Goal: Contribute content: Contribute content

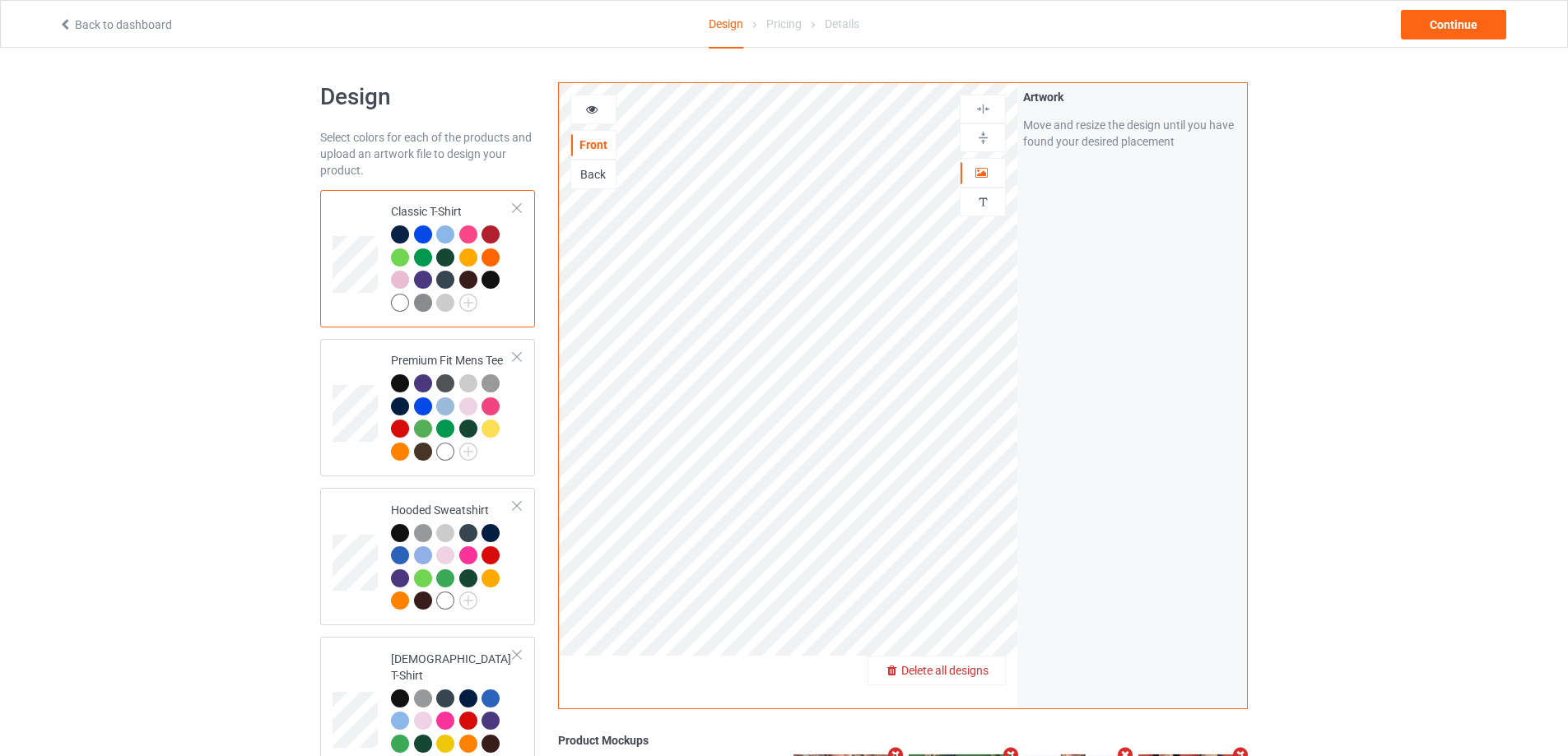
click at [980, 674] on span "Delete all designs" at bounding box center [945, 670] width 87 height 13
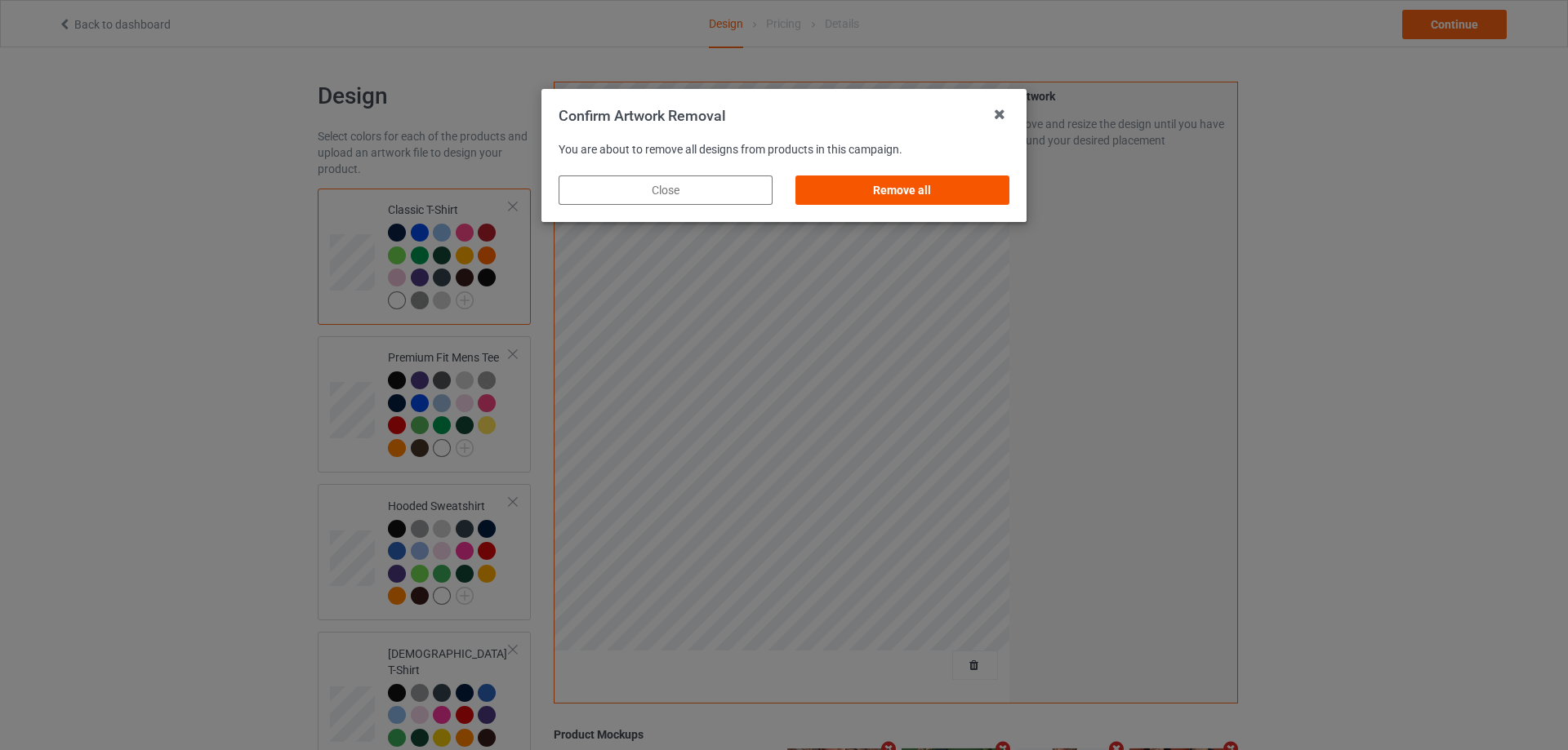
click at [974, 188] on div "Remove all" at bounding box center [903, 190] width 214 height 30
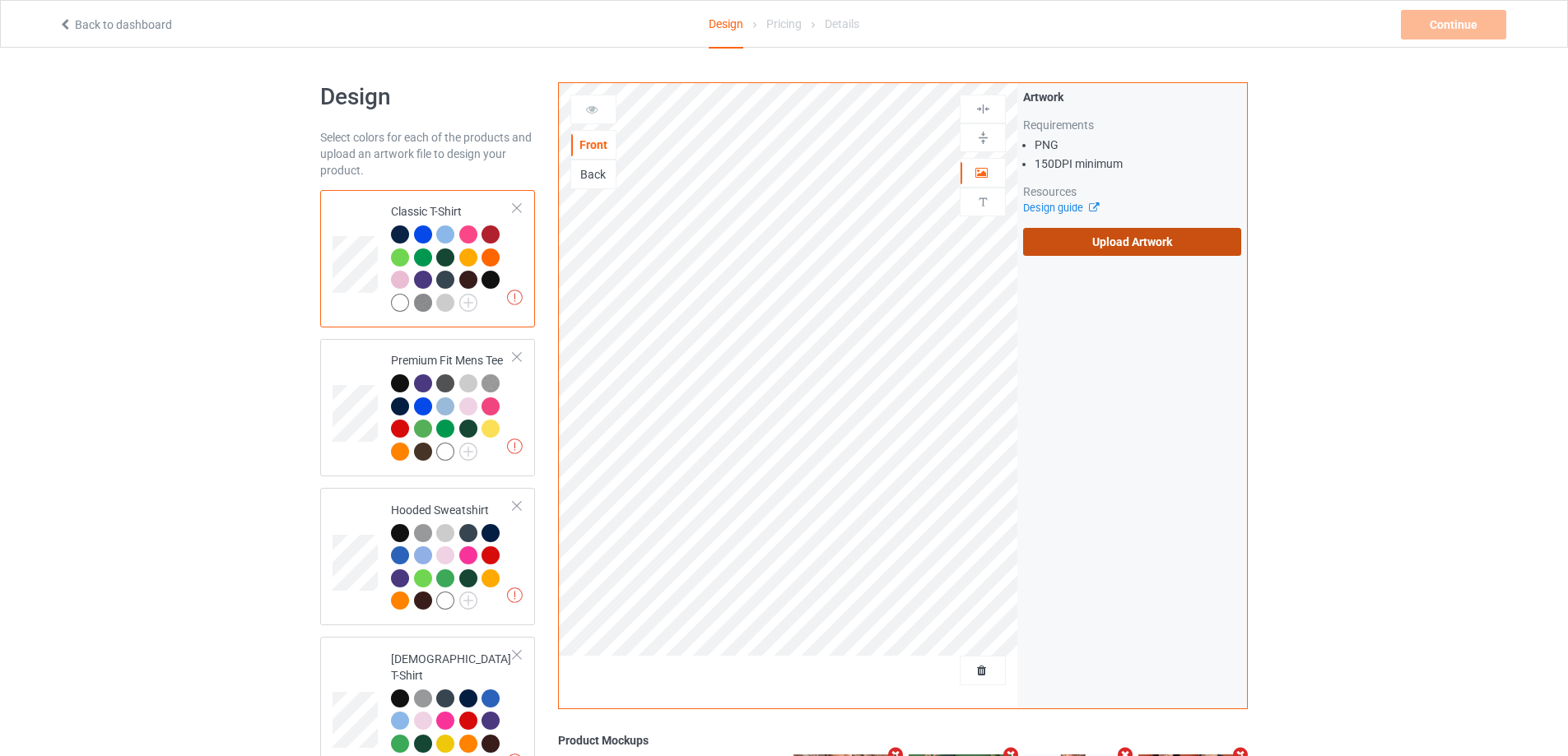
click at [1125, 242] on label "Upload Artwork" at bounding box center [1132, 242] width 218 height 28
click at [0, 0] on input "Upload Artwork" at bounding box center [0, 0] width 0 height 0
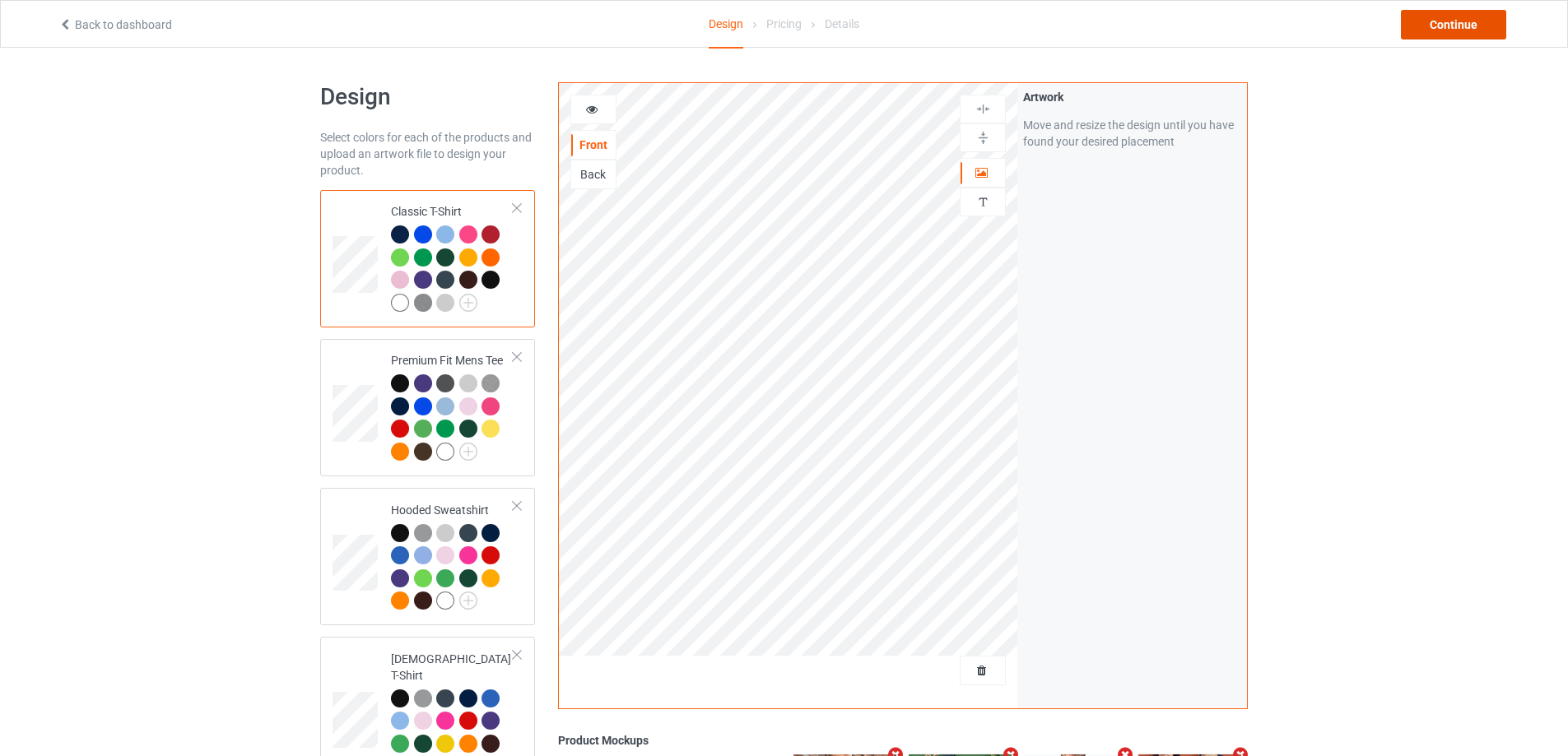
click at [1462, 19] on div "Continue" at bounding box center [1453, 25] width 105 height 30
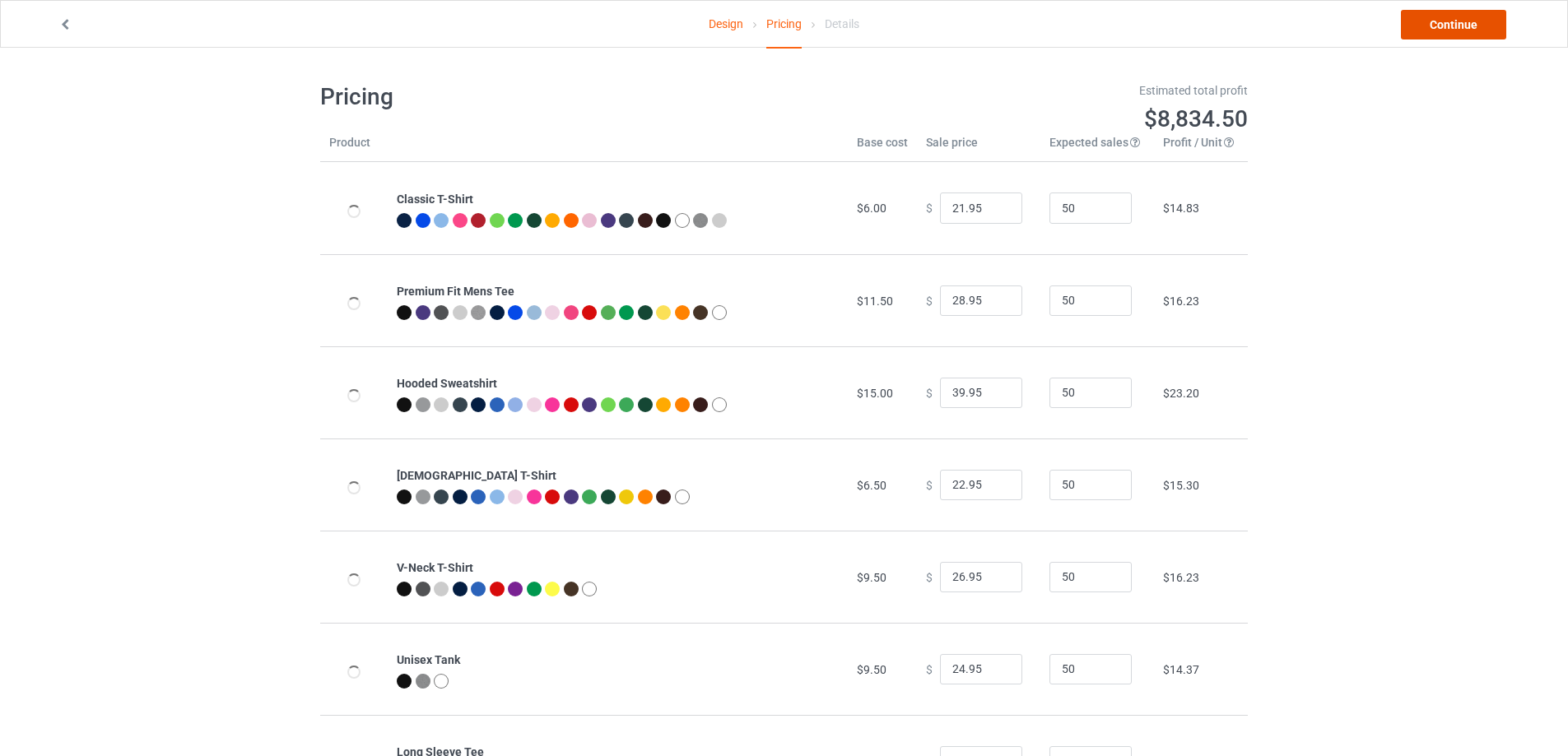
click at [1462, 19] on link "Continue" at bounding box center [1453, 25] width 105 height 30
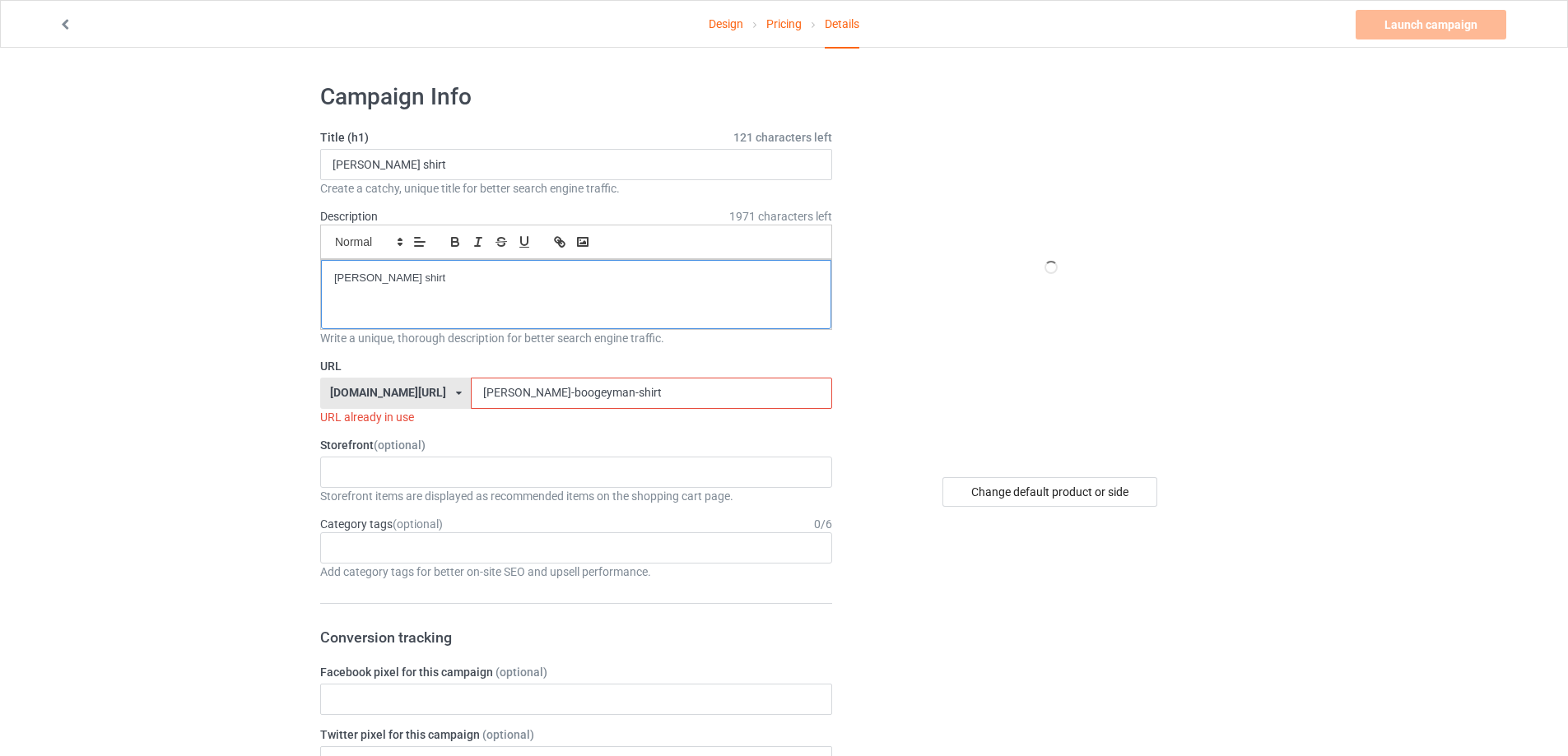
drag, startPoint x: 518, startPoint y: 265, endPoint x: 187, endPoint y: 266, distance: 331.0
drag, startPoint x: 409, startPoint y: 170, endPoint x: 204, endPoint y: 170, distance: 205.0
paste input "Flacco Round and Find Out"
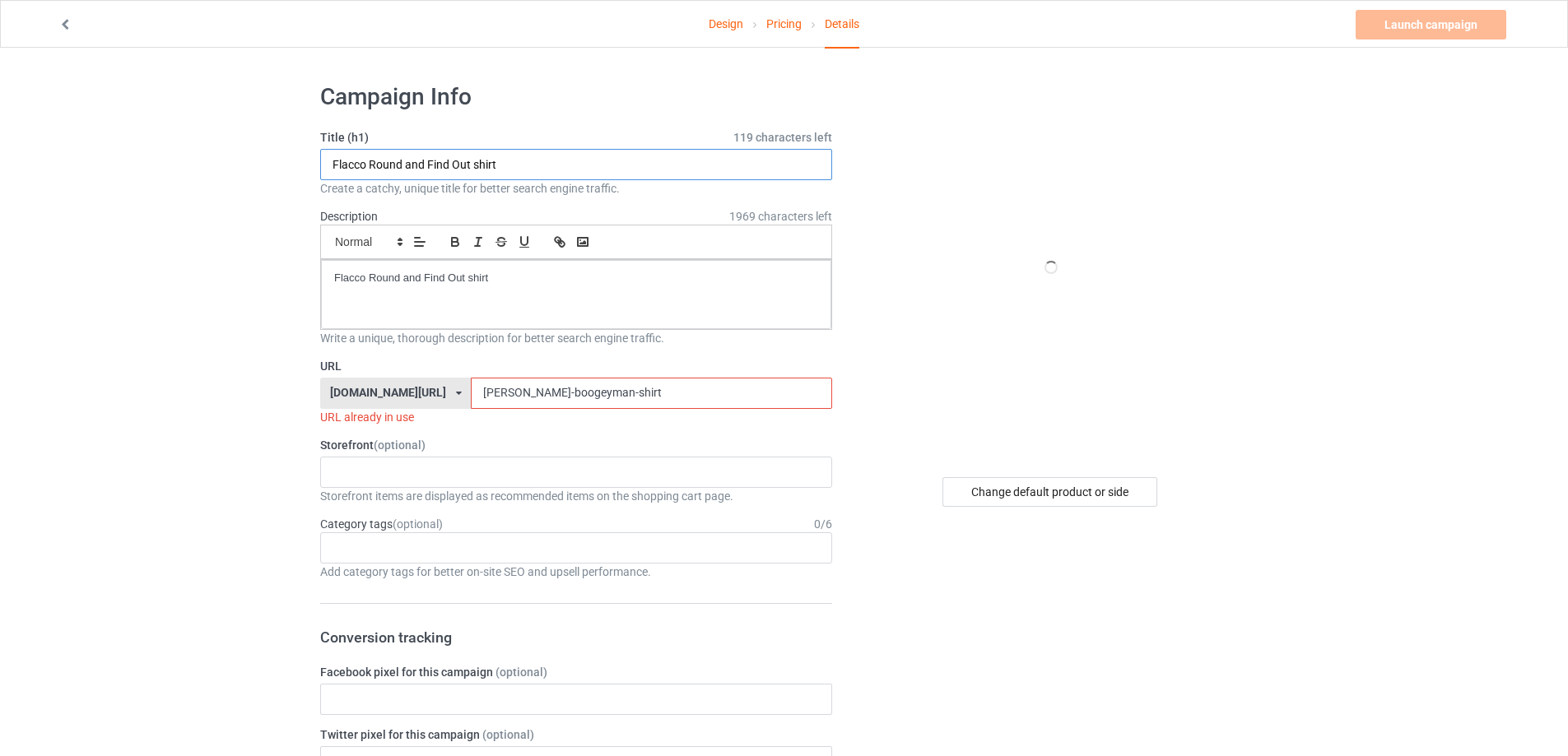
type input "Flacco Round and Find Out shirt"
drag, startPoint x: 376, startPoint y: 399, endPoint x: 353, endPoint y: 393, distance: 23.8
click at [339, 399] on div "teechip.com/ teetrendus.com/ teechip.com/ 5cd2f964b197f721e1cad219 587d0d41cee3…" at bounding box center [576, 393] width 512 height 32
paste input "flacco-round-and-find-out"
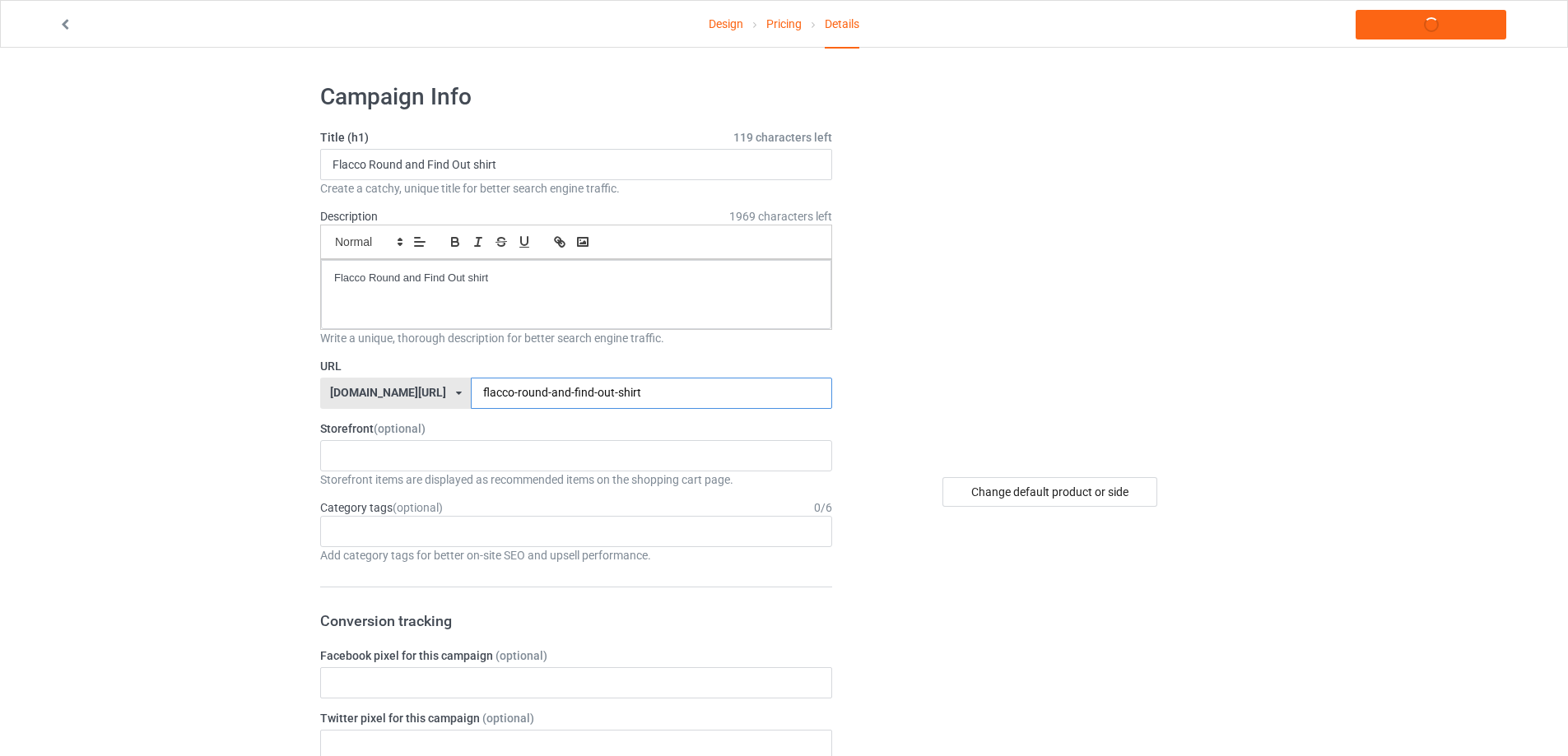
type input "flacco-round-and-find-out-shirt"
drag, startPoint x: 397, startPoint y: 269, endPoint x: 132, endPoint y: 246, distance: 266.0
copy p "Flacco Round and Find Out shirt"
click at [1416, 20] on link "Launch campaign" at bounding box center [1430, 25] width 151 height 30
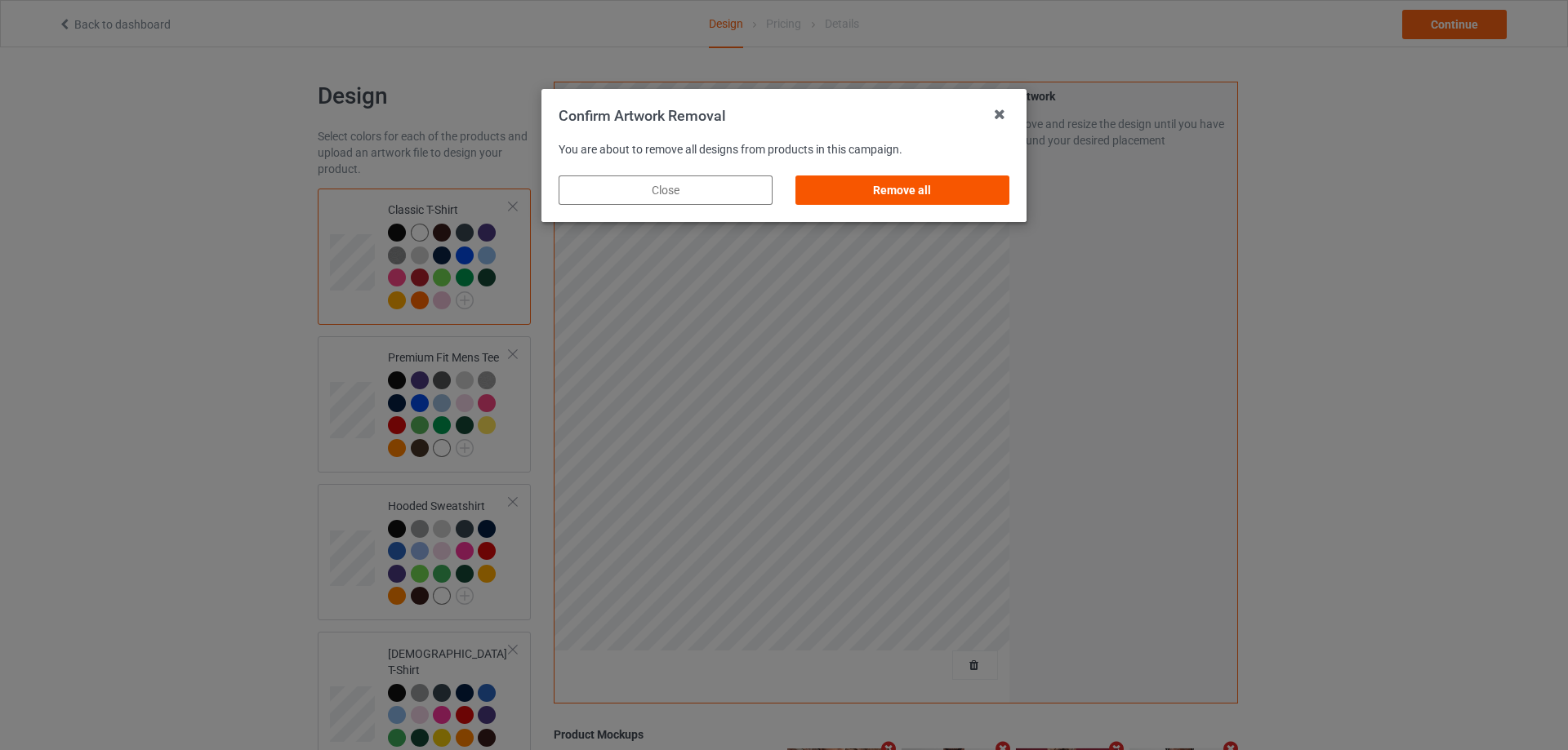
click at [925, 188] on div "Remove all" at bounding box center [903, 190] width 214 height 30
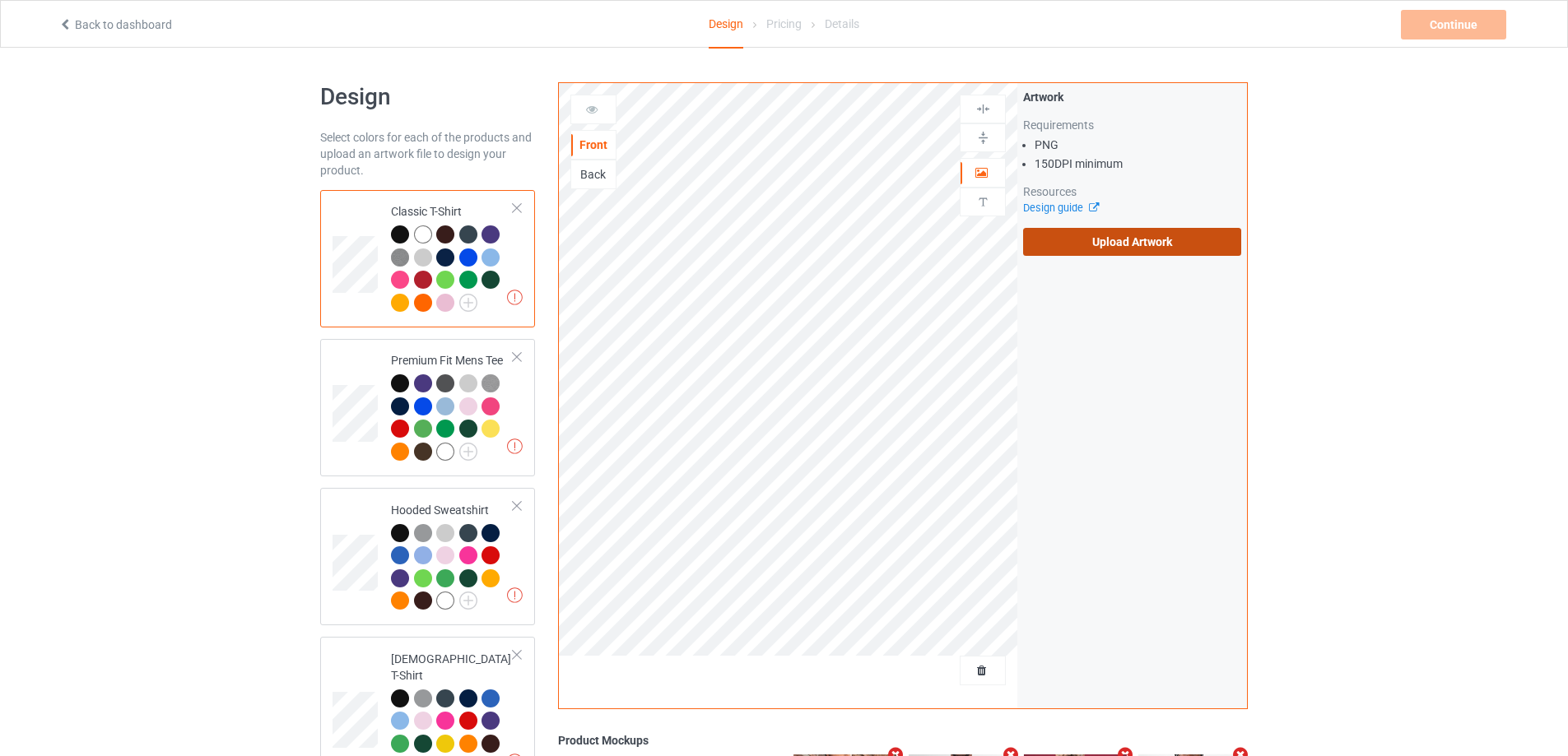
click at [1177, 236] on label "Upload Artwork" at bounding box center [1132, 242] width 218 height 28
click at [0, 0] on input "Upload Artwork" at bounding box center [0, 0] width 0 height 0
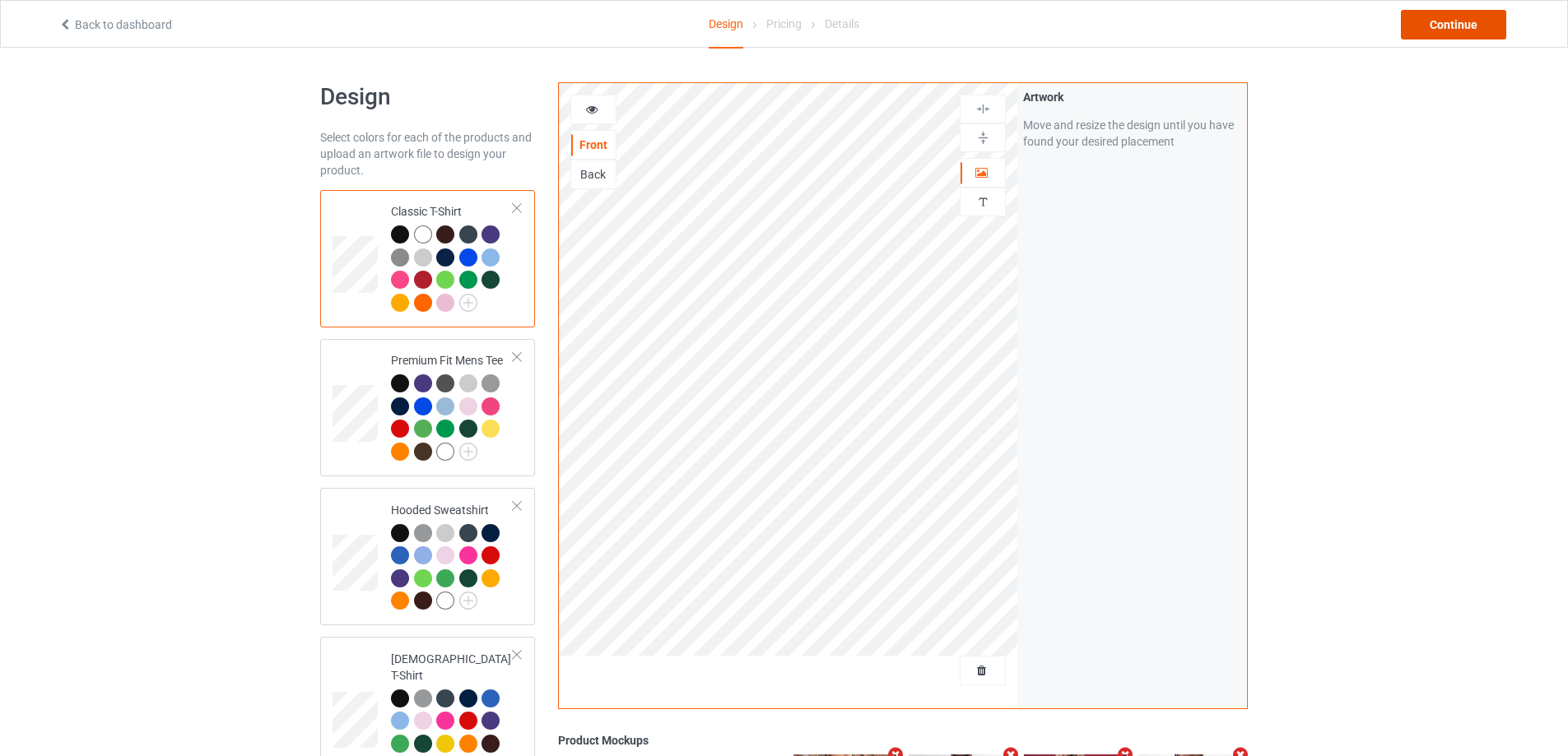
click at [1437, 33] on div "Continue" at bounding box center [1453, 25] width 105 height 30
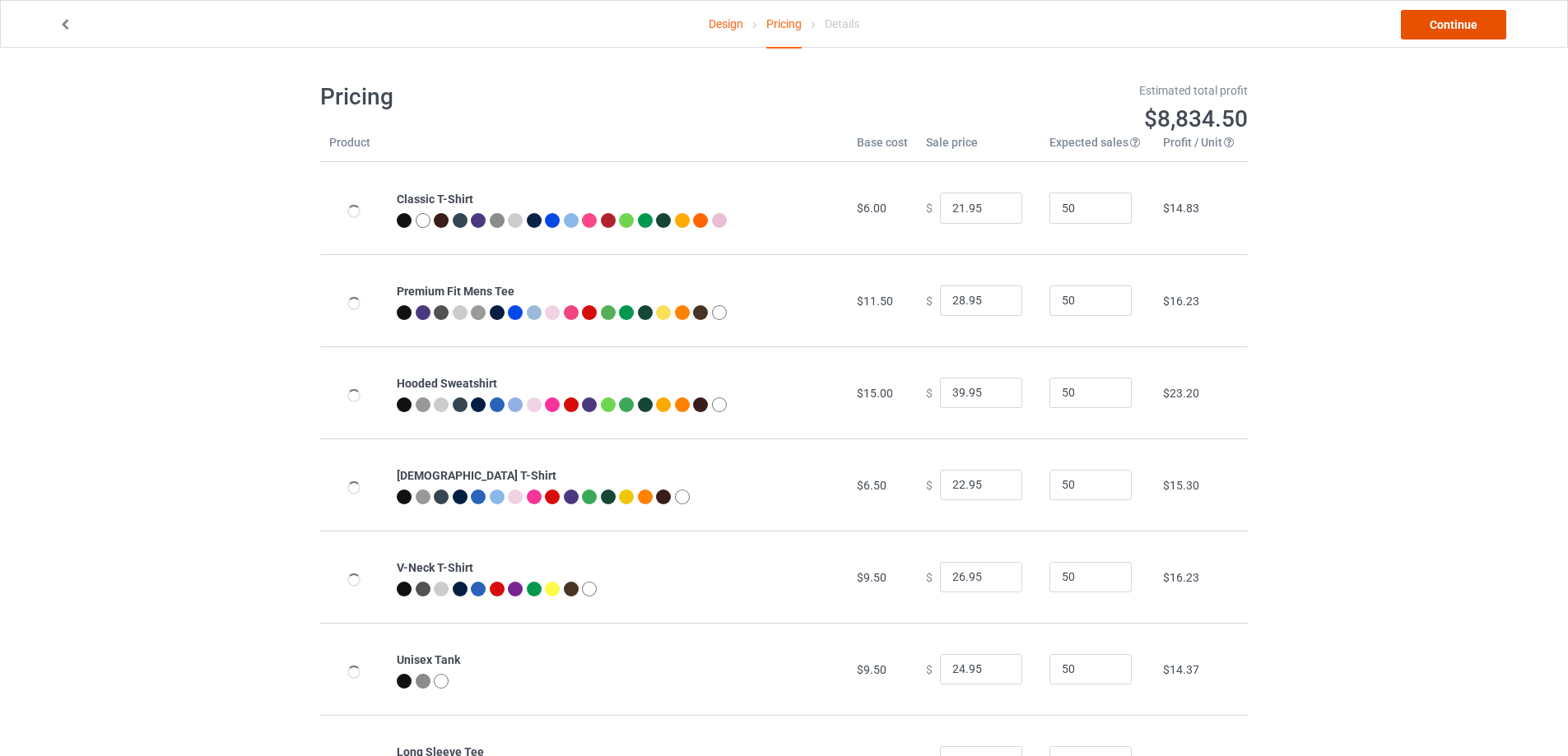
click at [1437, 33] on link "Continue" at bounding box center [1453, 25] width 105 height 30
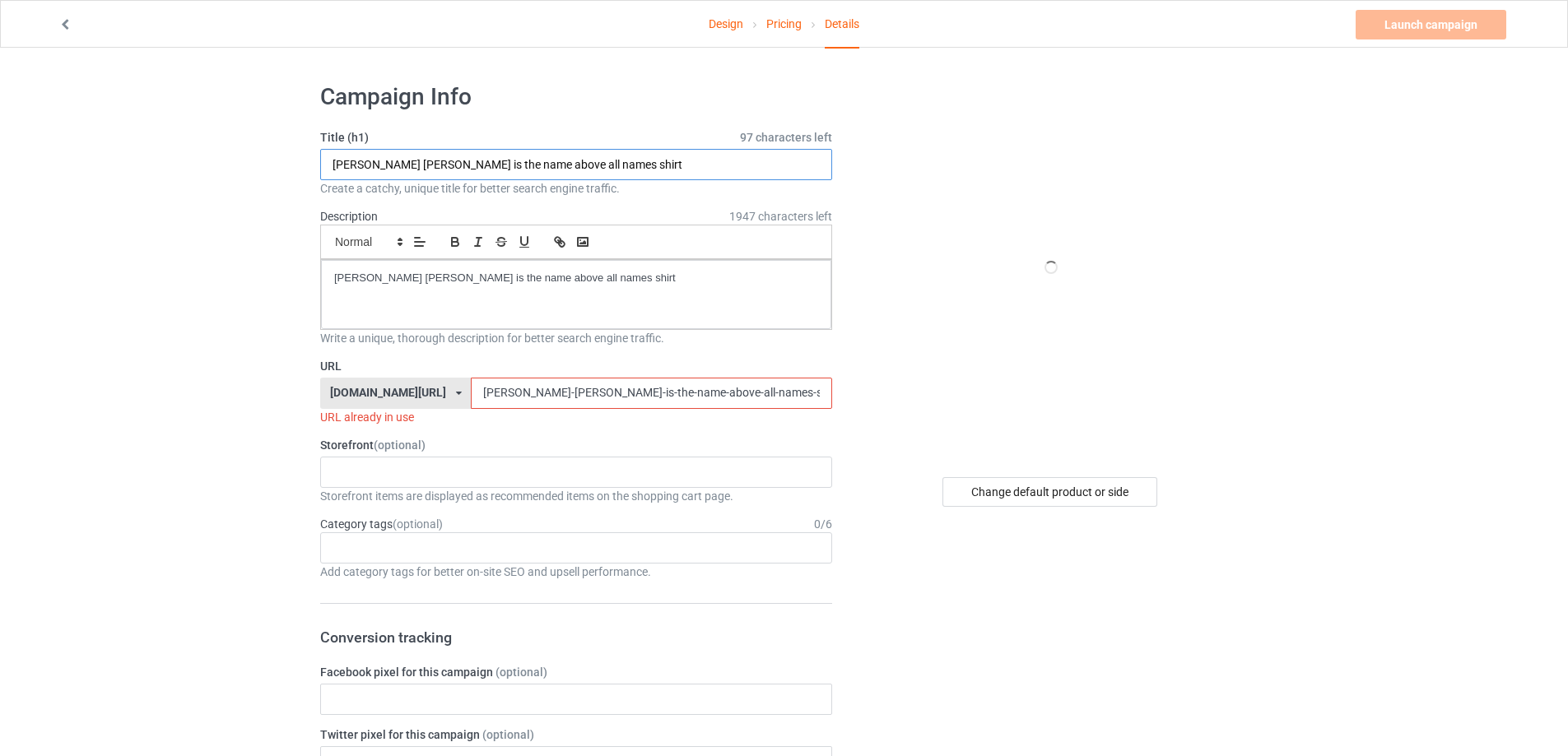
drag, startPoint x: 649, startPoint y: 164, endPoint x: 183, endPoint y: 180, distance: 466.3
paste input "Truckstick [PERSON_NAME]"
type input "Truckstick [PERSON_NAME] shirt"
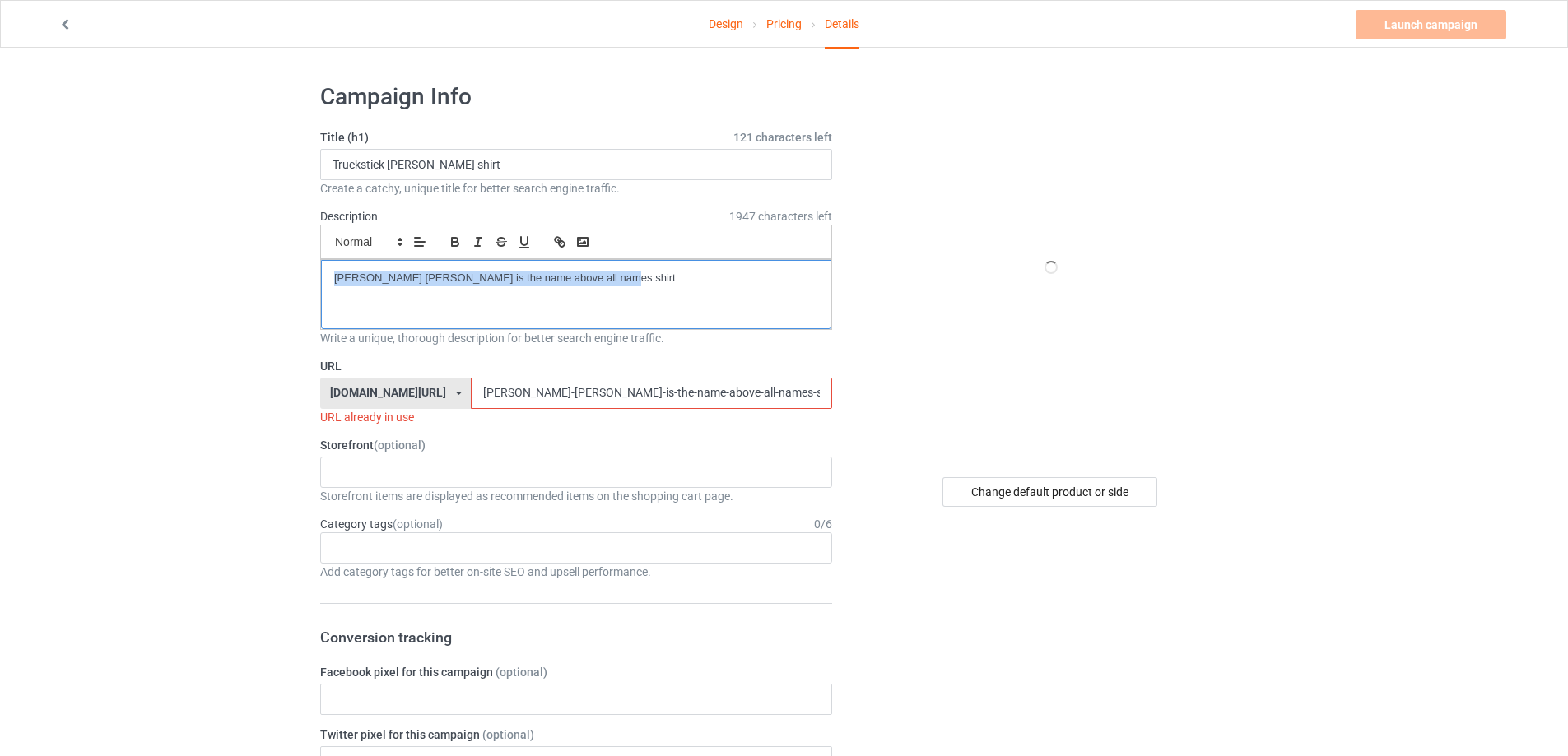
drag, startPoint x: 540, startPoint y: 277, endPoint x: 235, endPoint y: 277, distance: 305.0
click at [712, 406] on input "[PERSON_NAME]-[PERSON_NAME]-is-the-name-above-all-names-sh" at bounding box center [651, 393] width 361 height 32
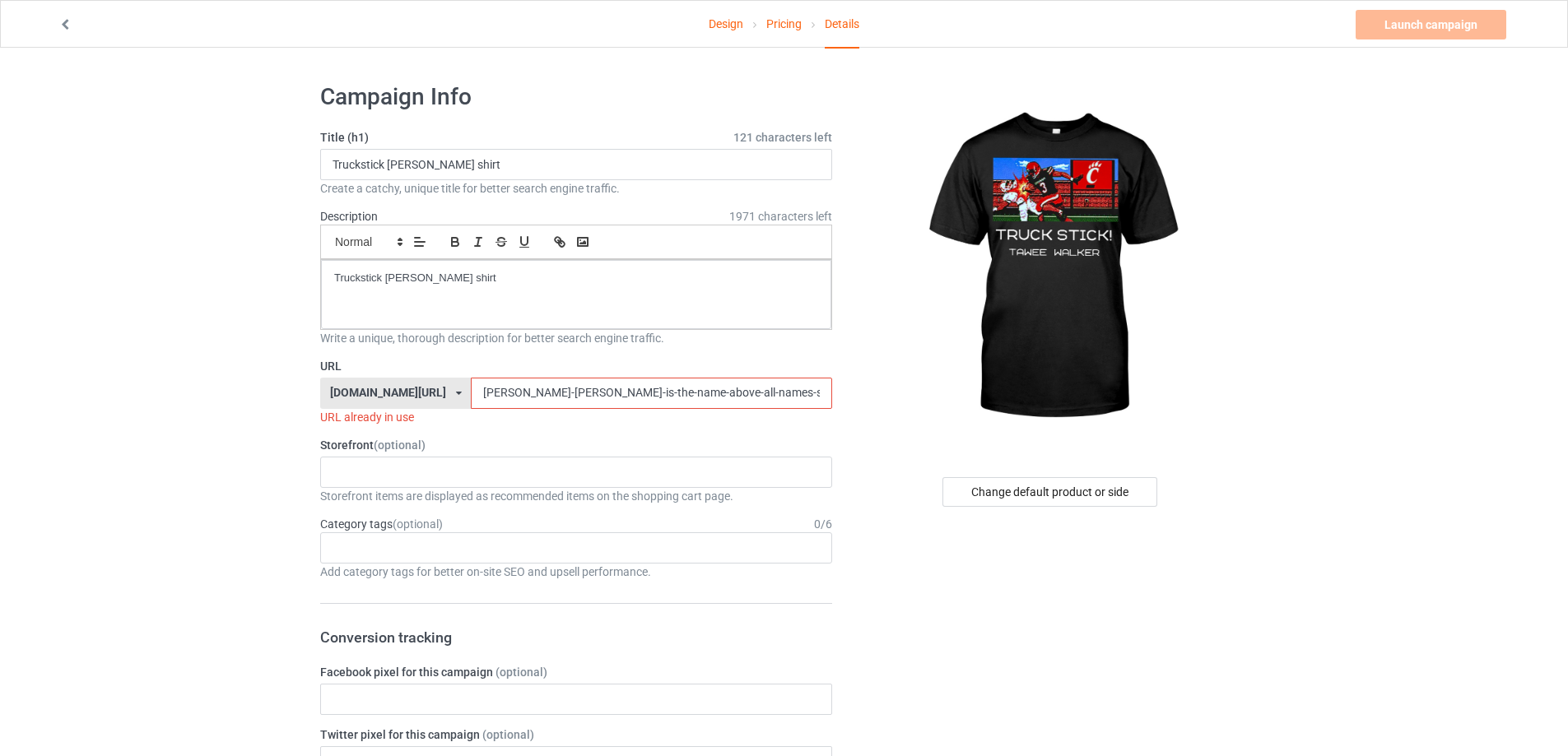
drag, startPoint x: 555, startPoint y: 391, endPoint x: 275, endPoint y: 391, distance: 280.0
paste input "truckstick-[PERSON_NAME]-shirt"
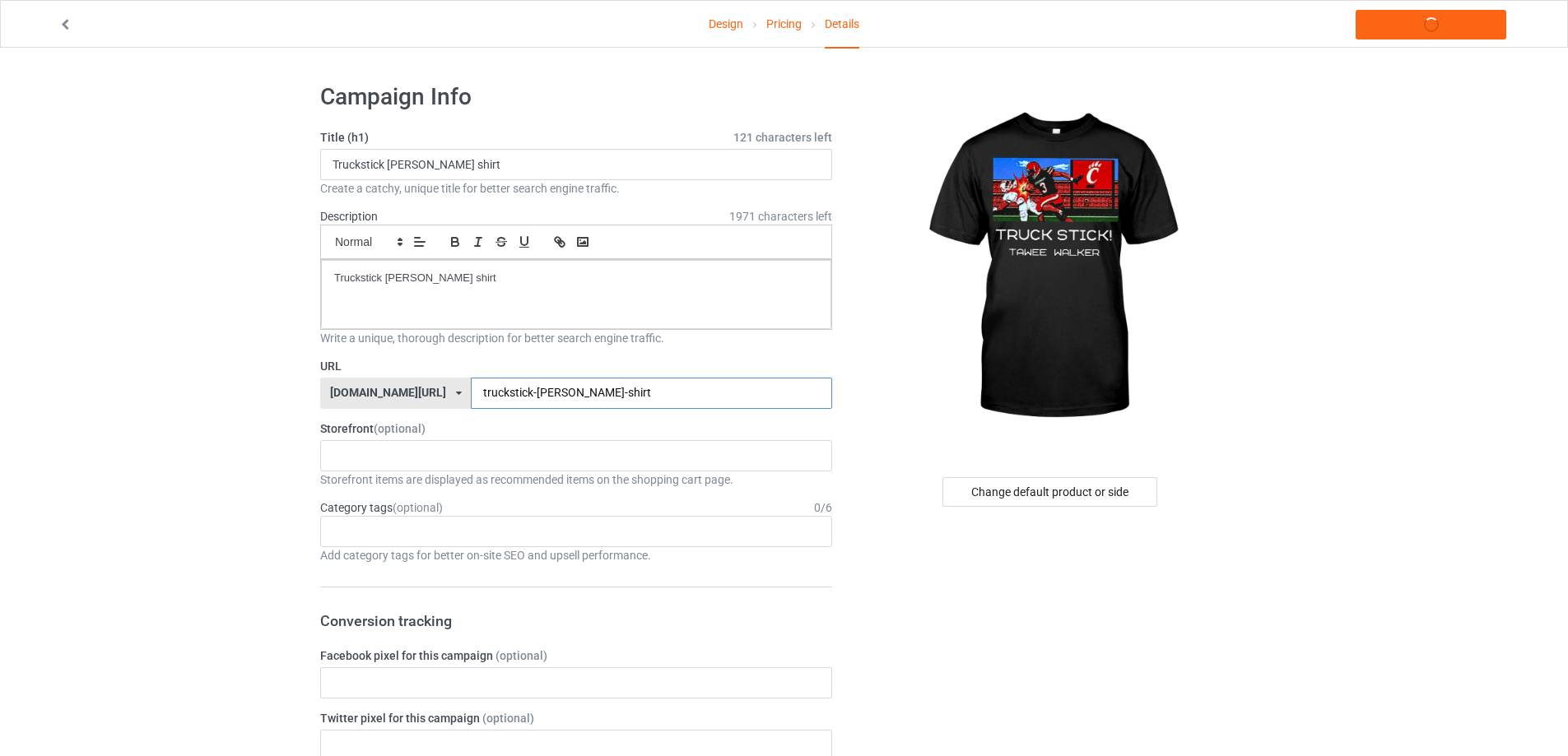
type input "truckstick-[PERSON_NAME]-shirt"
drag, startPoint x: 491, startPoint y: 286, endPoint x: 65, endPoint y: 275, distance: 426.1
copy p "Truckstick [PERSON_NAME] shirt"
click at [1400, 19] on link "Launch campaign" at bounding box center [1430, 25] width 151 height 30
